Goal: Communication & Community: Ask a question

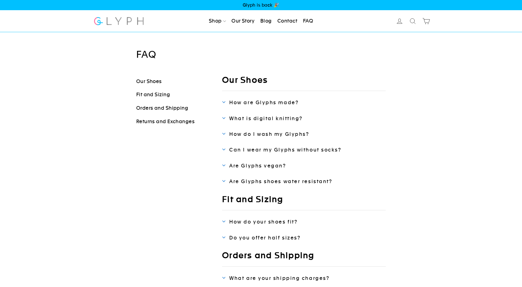
click at [291, 20] on link "Contact" at bounding box center [287, 21] width 24 height 12
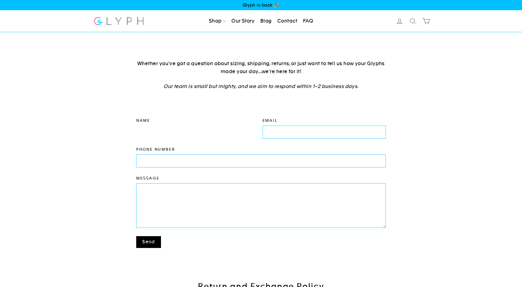
click at [191, 136] on input "Name" at bounding box center [198, 132] width 124 height 12
click at [183, 130] on input "Name" at bounding box center [198, 132] width 124 height 12
type input "[PERSON_NAME]"
type input "[EMAIL_ADDRESS][DOMAIN_NAME]"
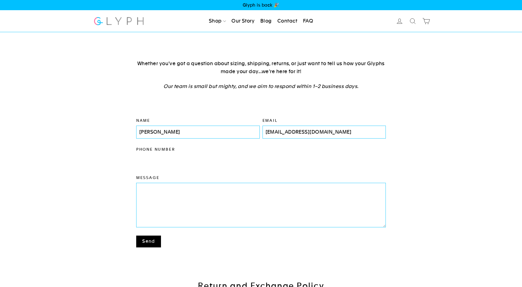
type input "6145458611"
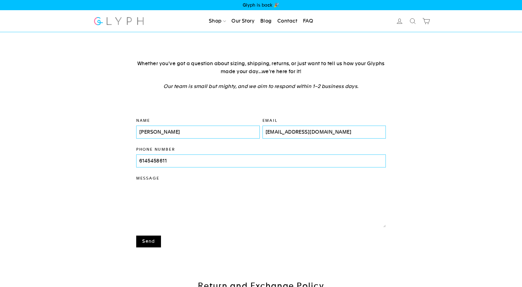
click at [171, 193] on textarea "Message" at bounding box center [261, 206] width 250 height 44
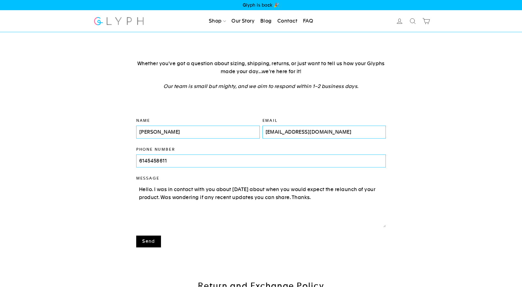
type textarea "Hello. I was in contact with you about two months ago about when you would expe…"
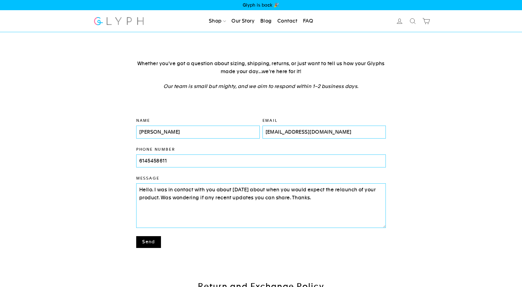
click at [151, 244] on button "Send" at bounding box center [148, 242] width 25 height 12
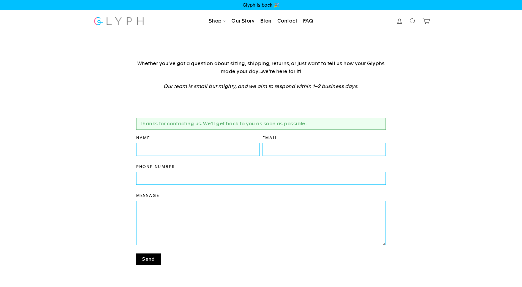
click at [268, 4] on span "Glyph is back 🎉" at bounding box center [261, 5] width 522 height 10
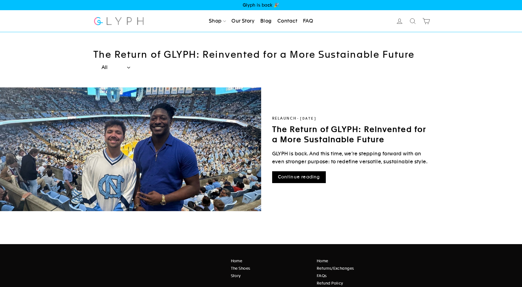
click at [117, 68] on select "All Relaunch" at bounding box center [116, 67] width 34 height 12
select select "/blogs/the-return-of-glyph-reinvented-for-a-more-sustainable-future/tagged/rela…"
click at [99, 61] on select "All Relaunch" at bounding box center [116, 67] width 34 height 12
